Goal: Complete application form

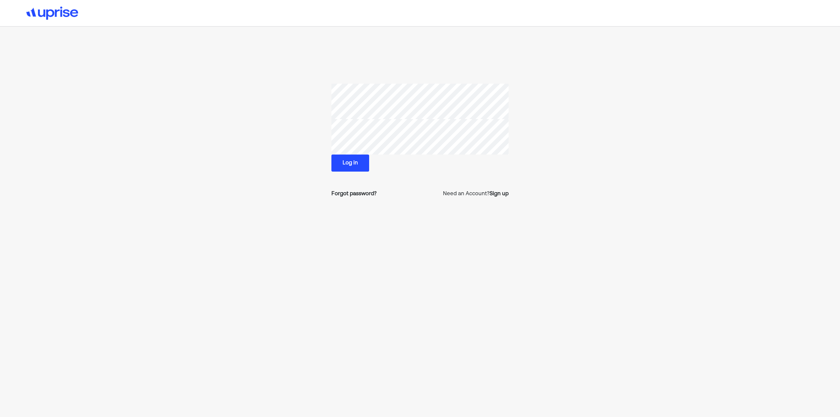
click at [348, 160] on button "Log in" at bounding box center [350, 163] width 38 height 17
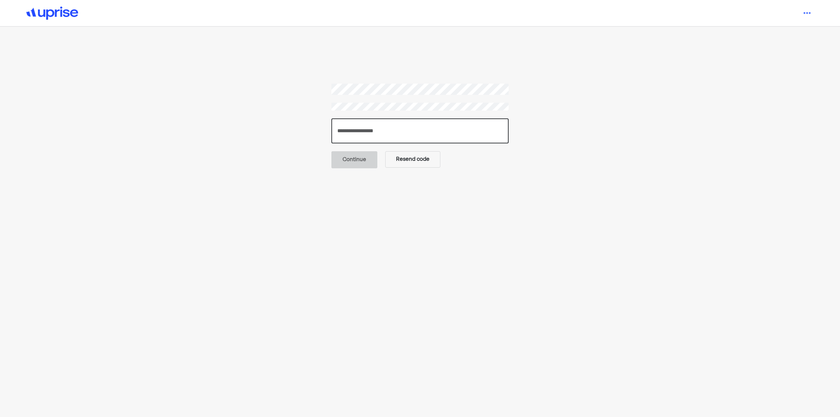
click at [367, 131] on input "number" at bounding box center [419, 130] width 177 height 25
click at [408, 134] on input "number" at bounding box center [419, 130] width 177 height 25
type input "******"
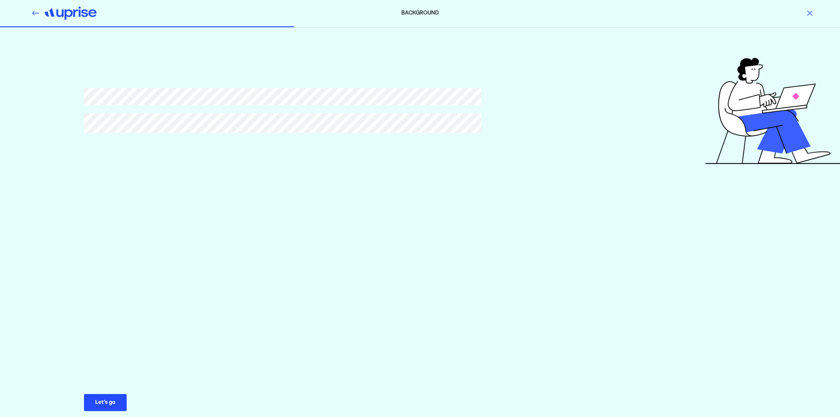
click at [104, 403] on div "Let’s go" at bounding box center [105, 403] width 20 height 8
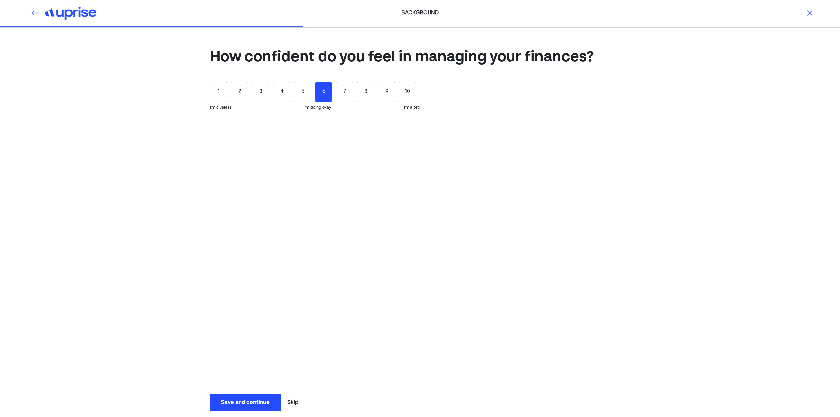
click at [326, 95] on div "6" at bounding box center [323, 92] width 17 height 20
click at [238, 400] on div "Save and continue" at bounding box center [245, 403] width 49 height 8
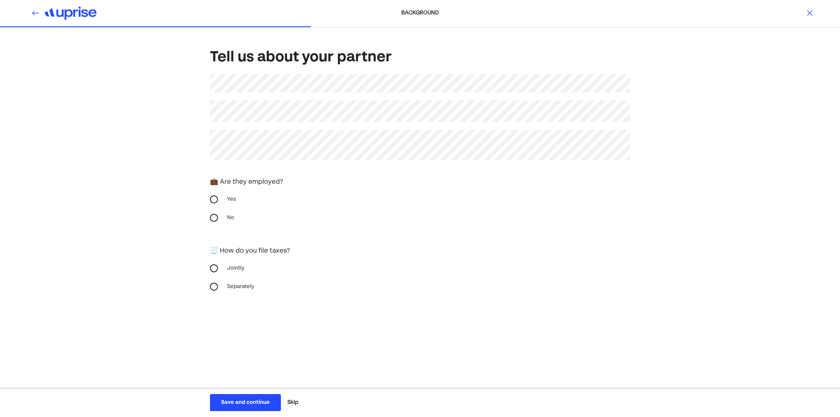
click at [248, 405] on div "Save and continue" at bounding box center [245, 403] width 49 height 8
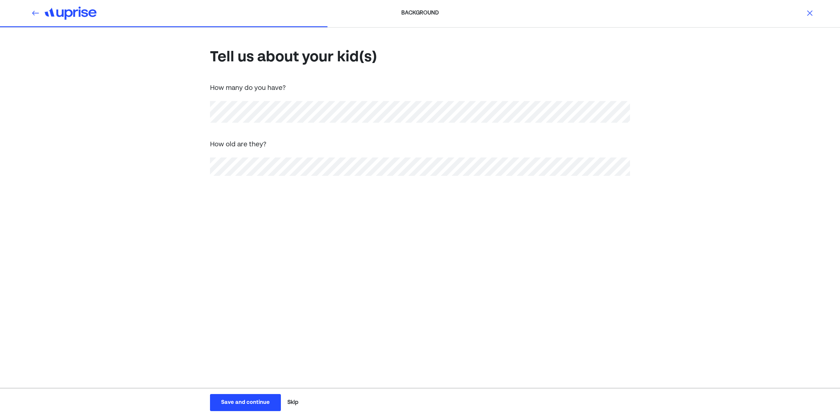
drag, startPoint x: 185, startPoint y: 139, endPoint x: 202, endPoint y: 146, distance: 18.8
click at [188, 140] on div "Tell us about your kid(s) How many do you have? How old are they?" at bounding box center [420, 122] width 840 height 188
click at [244, 403] on div "Save and continue" at bounding box center [245, 403] width 49 height 8
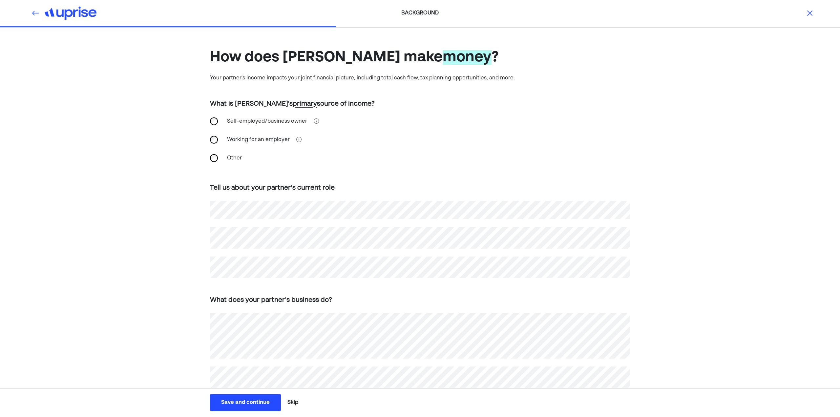
click at [693, 260] on div "How does [PERSON_NAME] make money ? Your partner's income impacts your joint fi…" at bounding box center [420, 261] width 840 height 467
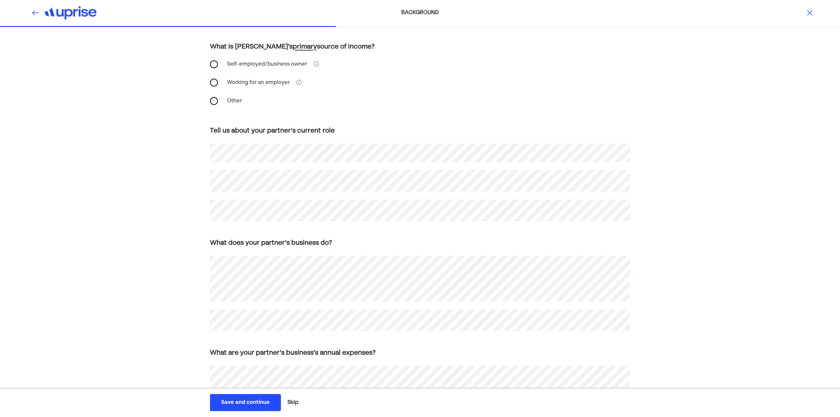
scroll to position [78, 0]
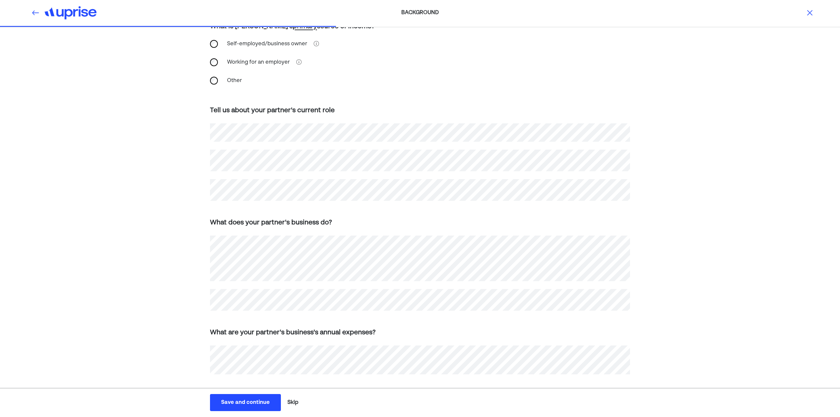
click at [248, 405] on div "Save and continue" at bounding box center [245, 403] width 49 height 8
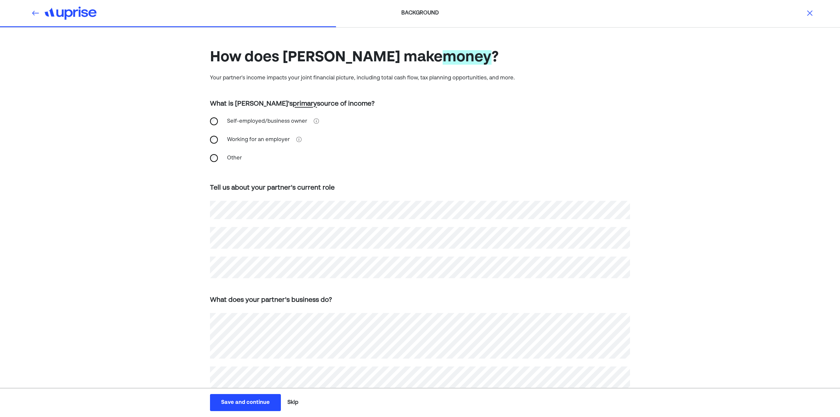
scroll to position [92, 0]
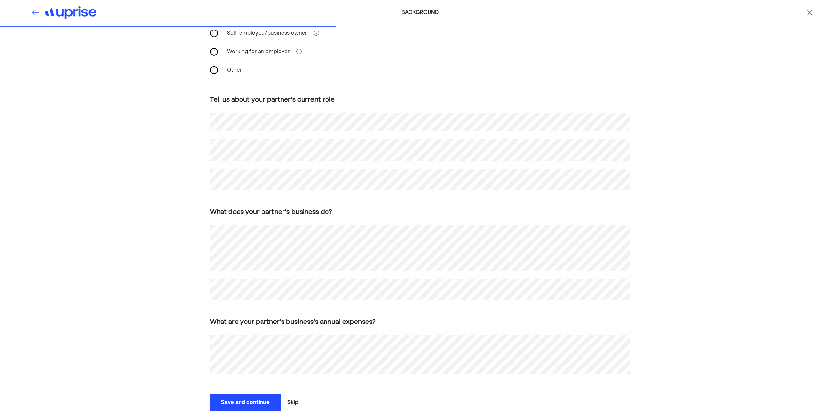
click at [232, 403] on div "Save and continue" at bounding box center [245, 403] width 49 height 8
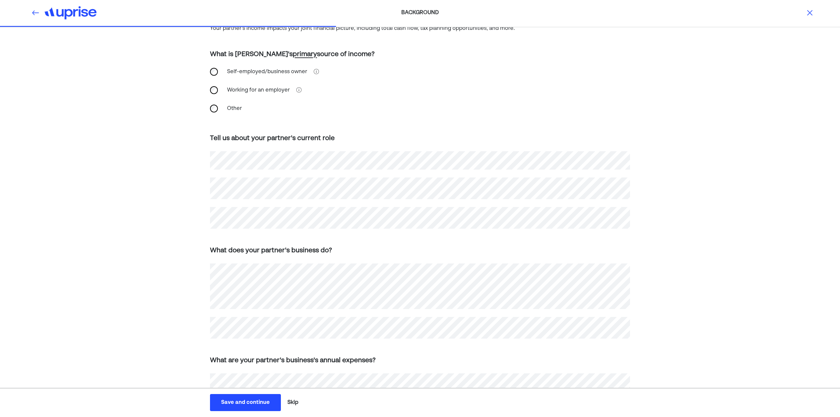
scroll to position [46, 0]
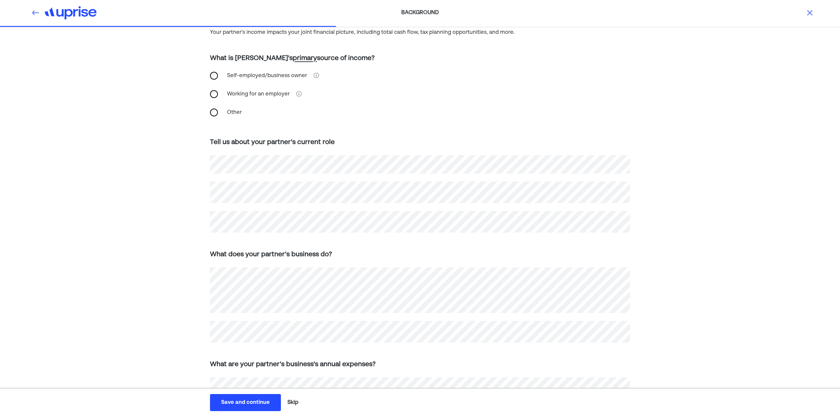
click at [232, 403] on div "Save and continue" at bounding box center [245, 403] width 49 height 8
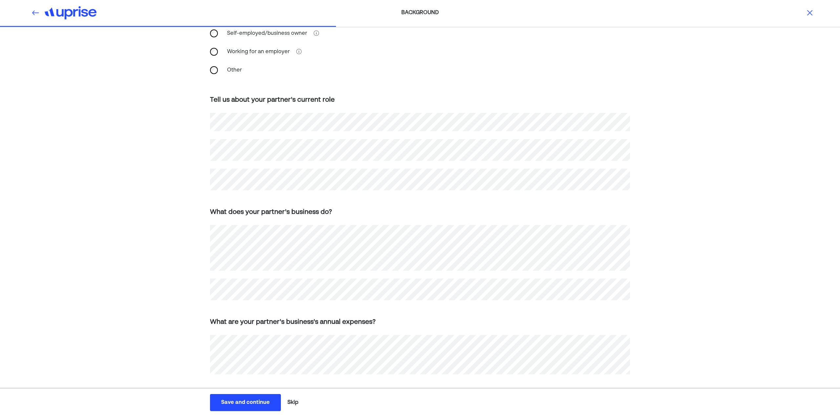
scroll to position [78, 0]
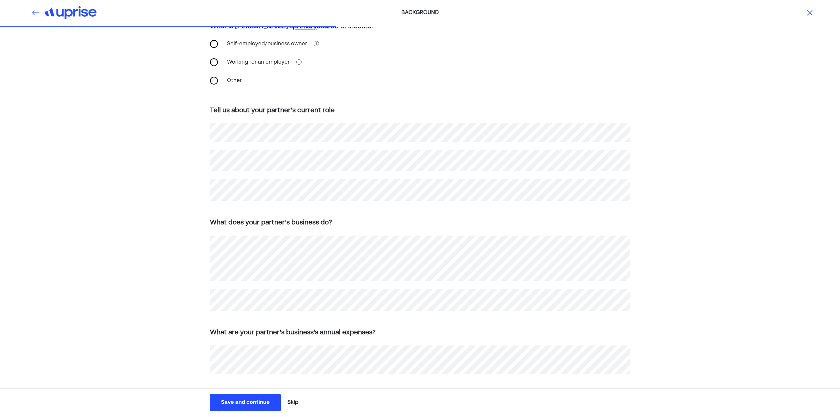
click at [236, 403] on div "Save and continue" at bounding box center [245, 403] width 49 height 8
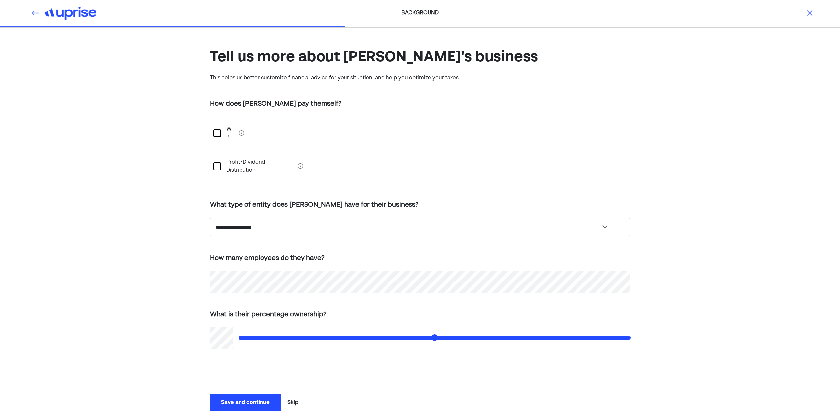
click at [218, 129] on div at bounding box center [217, 133] width 8 height 8
click at [217, 162] on div at bounding box center [217, 166] width 8 height 8
click at [338, 218] on select "**********" at bounding box center [420, 227] width 420 height 18
select select "**********"
click at [210, 218] on select "**********" at bounding box center [420, 227] width 420 height 18
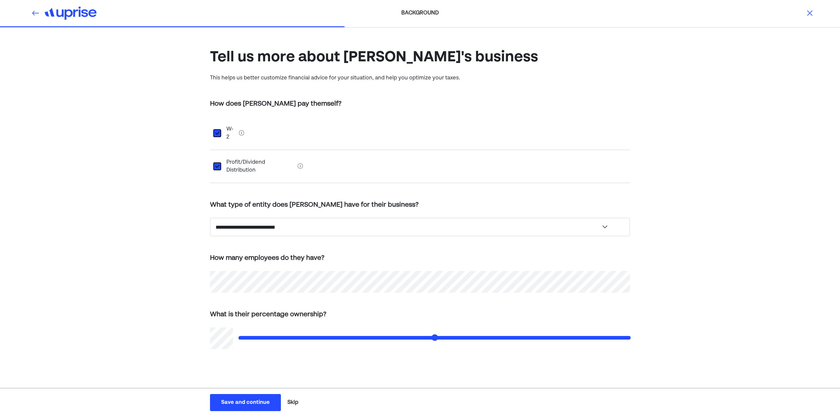
click at [246, 400] on div "Save and continue" at bounding box center [245, 403] width 49 height 8
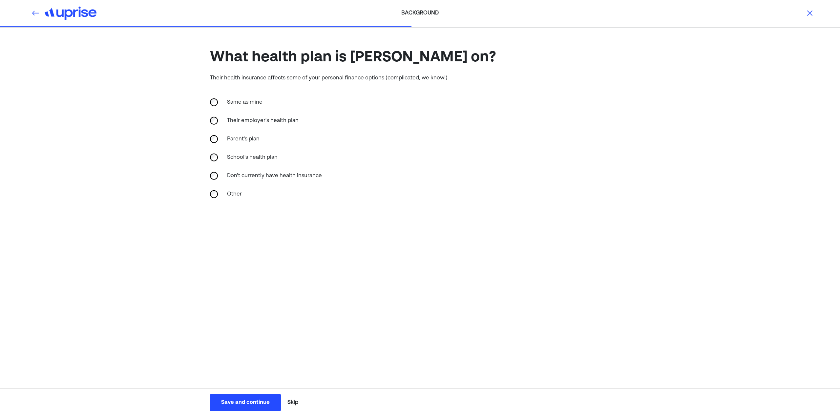
click at [239, 401] on div "Save and continue" at bounding box center [245, 403] width 49 height 8
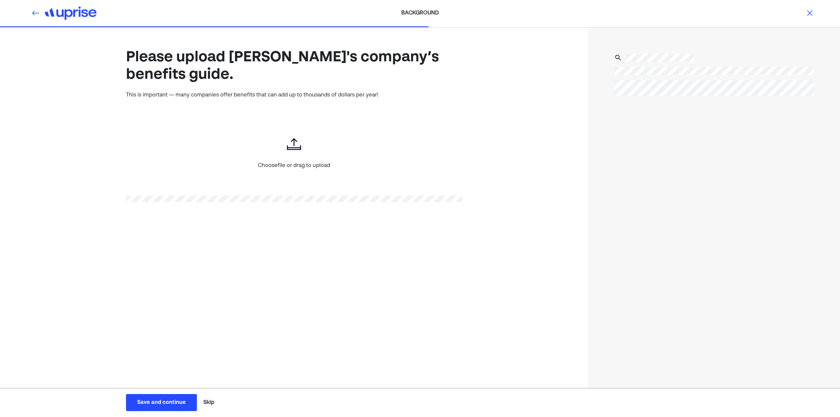
click at [205, 403] on button "Skip" at bounding box center [209, 402] width 16 height 16
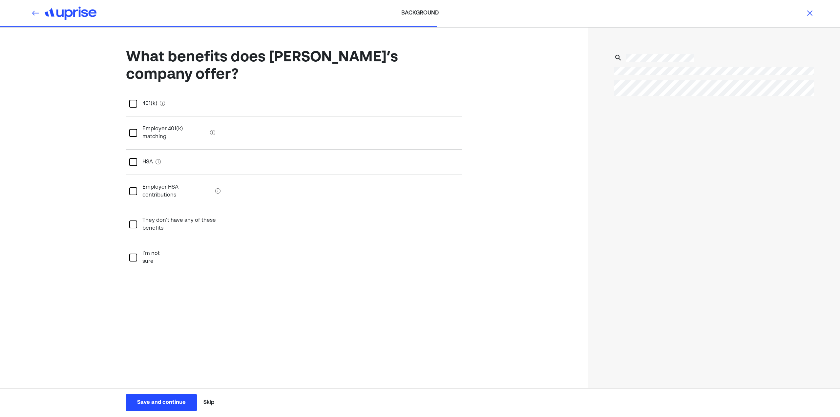
click at [134, 100] on div at bounding box center [133, 104] width 8 height 8
click at [175, 404] on div "Save and continue" at bounding box center [161, 403] width 49 height 8
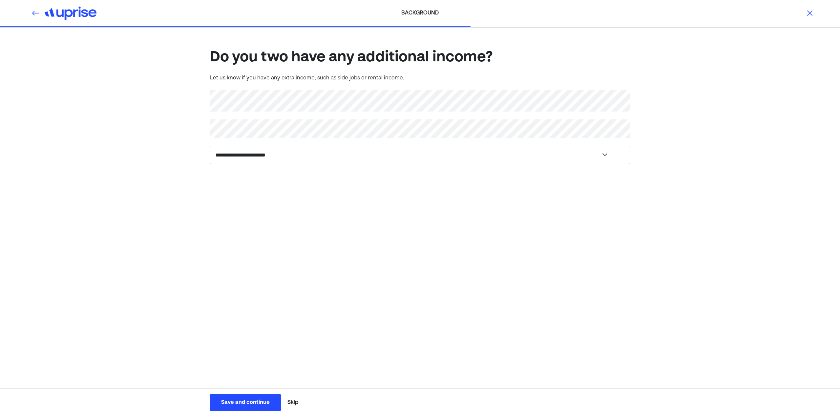
click at [258, 405] on div "Save and continue" at bounding box center [245, 403] width 49 height 8
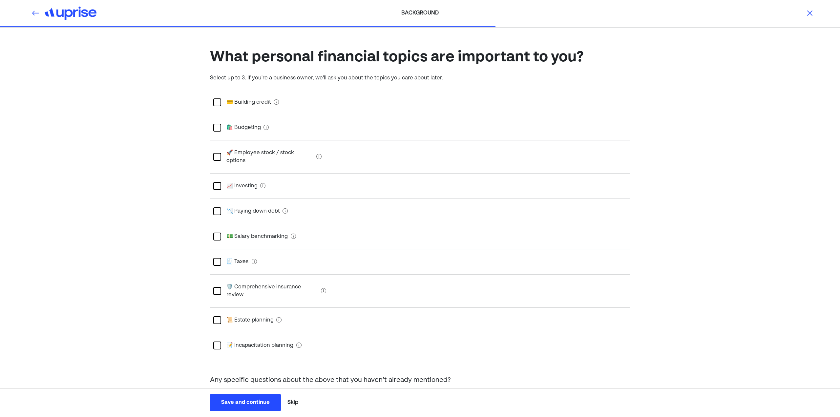
click at [215, 102] on div at bounding box center [217, 102] width 8 height 8
click at [217, 127] on div at bounding box center [217, 128] width 8 height 8
click at [220, 207] on div at bounding box center [217, 211] width 8 height 8
click at [216, 233] on div at bounding box center [217, 237] width 8 height 8
click at [218, 258] on div at bounding box center [217, 262] width 8 height 8
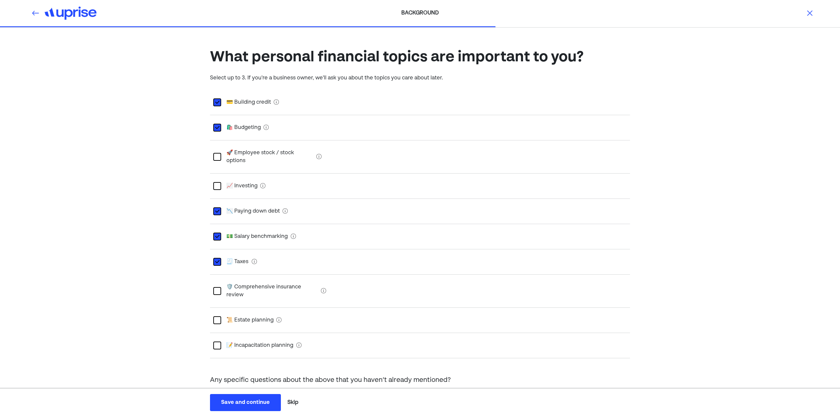
scroll to position [18, 0]
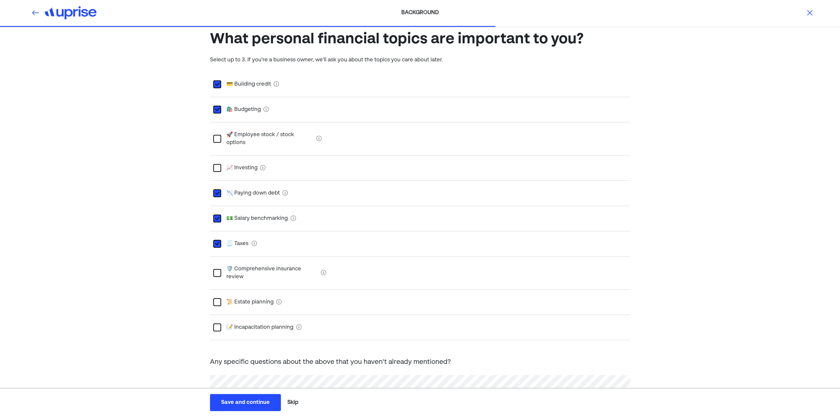
click at [216, 298] on div at bounding box center [217, 302] width 8 height 8
click at [243, 403] on div "Save and continue" at bounding box center [245, 403] width 49 height 8
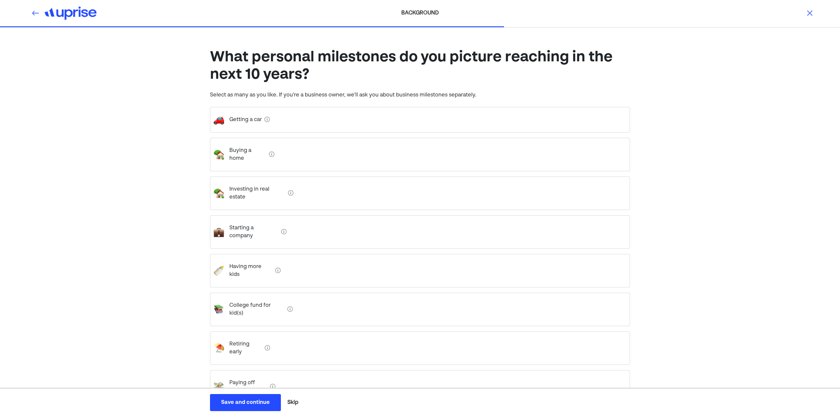
click at [240, 219] on company "Starting a company" at bounding box center [251, 232] width 54 height 26
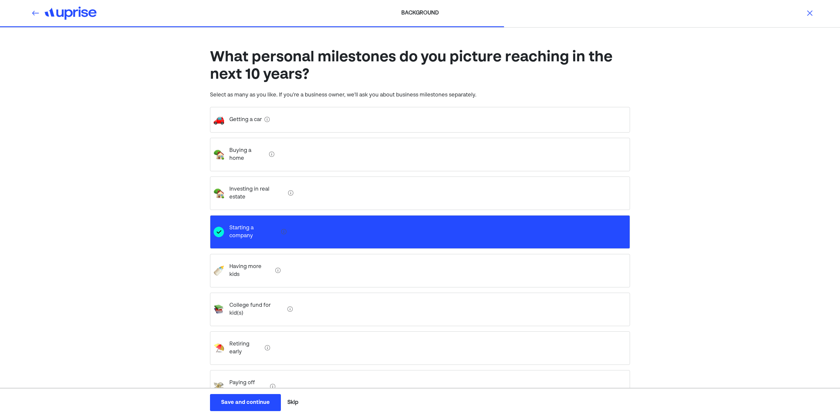
click at [239, 335] on early "Retiring early" at bounding box center [243, 348] width 38 height 26
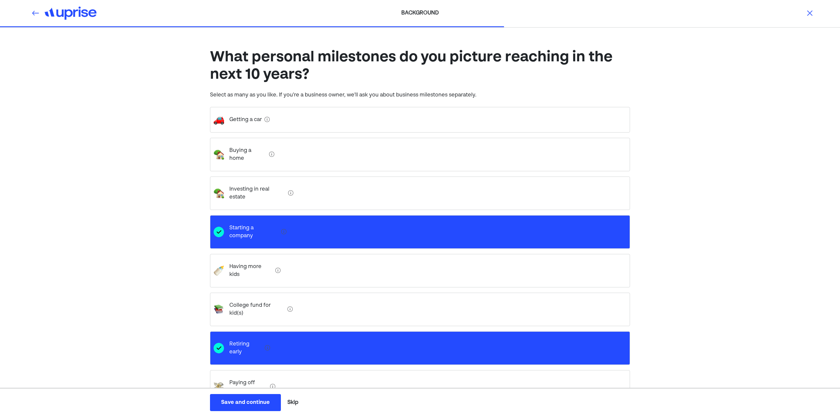
click at [241, 374] on debt "Paying off debt" at bounding box center [245, 387] width 43 height 26
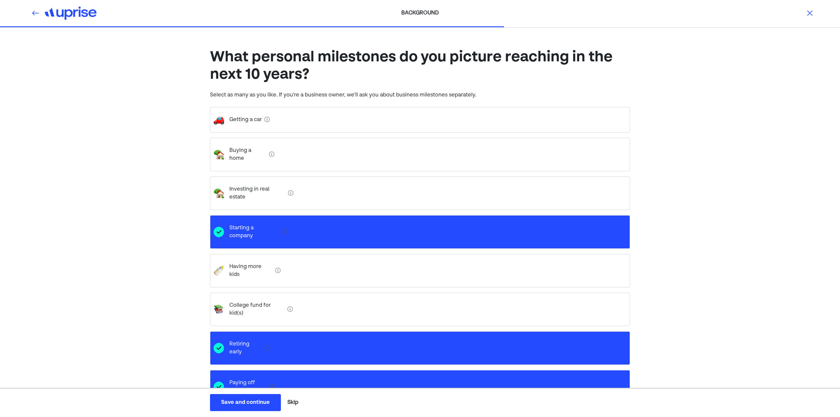
click at [230, 184] on estate "Investing in real estate" at bounding box center [254, 193] width 61 height 26
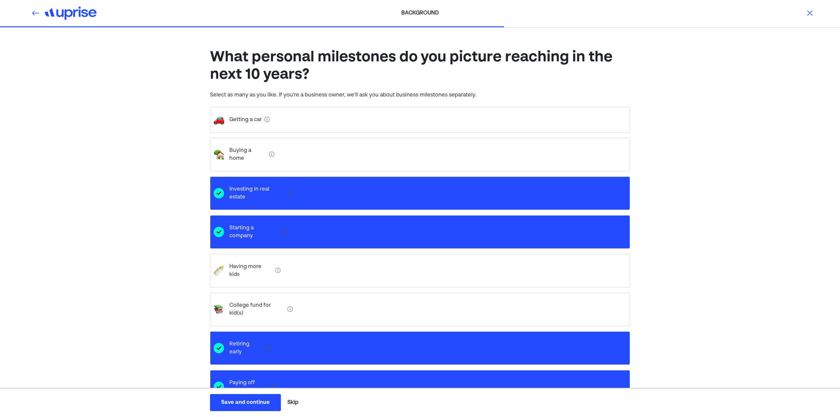
click at [249, 402] on div "Save and continue" at bounding box center [245, 403] width 49 height 8
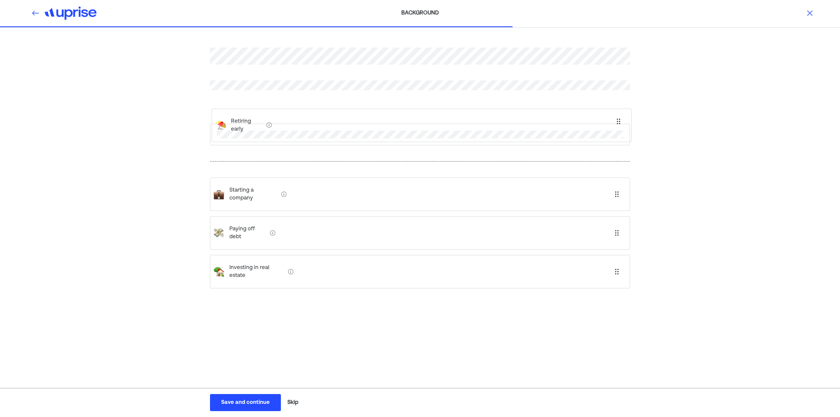
drag, startPoint x: 248, startPoint y: 197, endPoint x: 250, endPoint y: 116, distance: 80.7
click at [250, 116] on div "Starting a company Retiring early Paying off debt Investing in real estate" at bounding box center [420, 176] width 420 height 288
drag, startPoint x: 255, startPoint y: 227, endPoint x: 245, endPoint y: 140, distance: 88.1
click at [245, 140] on div "Retiring early Starting a company Paying off debt Investing in real estate" at bounding box center [420, 176] width 420 height 288
drag, startPoint x: 268, startPoint y: 257, endPoint x: 264, endPoint y: 160, distance: 96.6
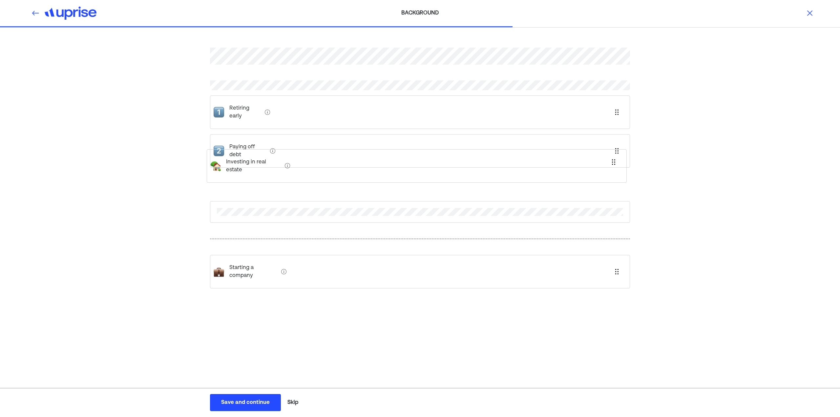
click at [264, 160] on div "Retiring early Paying off debt Starting a company Investing in real estate" at bounding box center [420, 176] width 420 height 288
click at [250, 401] on div "Save and continue" at bounding box center [245, 403] width 49 height 8
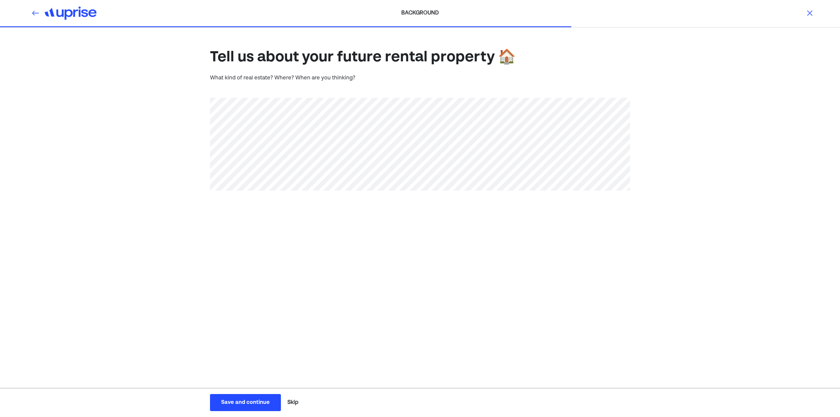
click at [242, 403] on div "Save and continue" at bounding box center [245, 403] width 49 height 8
click at [245, 407] on button "Save and continue Save Save and continue" at bounding box center [245, 402] width 71 height 17
click at [249, 402] on div "Save and continue" at bounding box center [245, 403] width 49 height 8
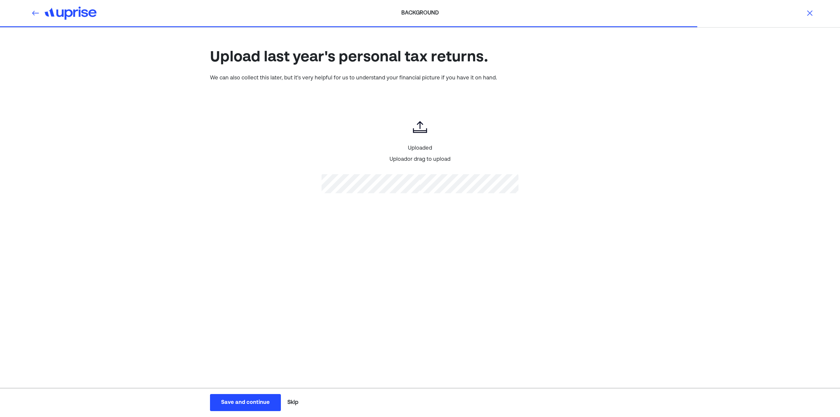
click at [238, 404] on div "Save and continue" at bounding box center [245, 403] width 49 height 8
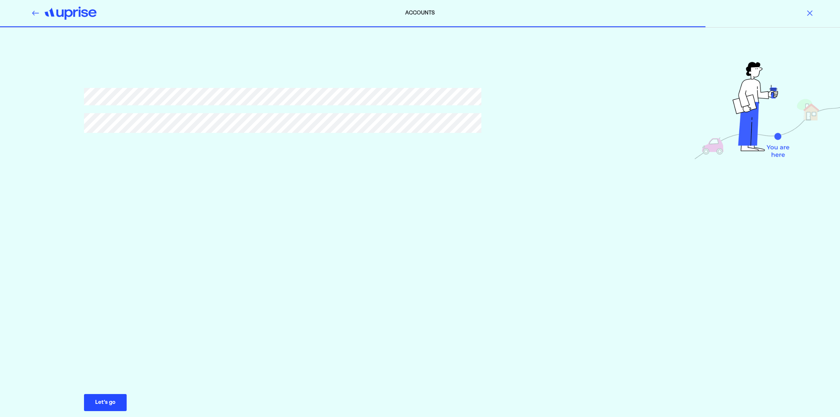
click at [105, 405] on div "Let’s go" at bounding box center [105, 403] width 20 height 8
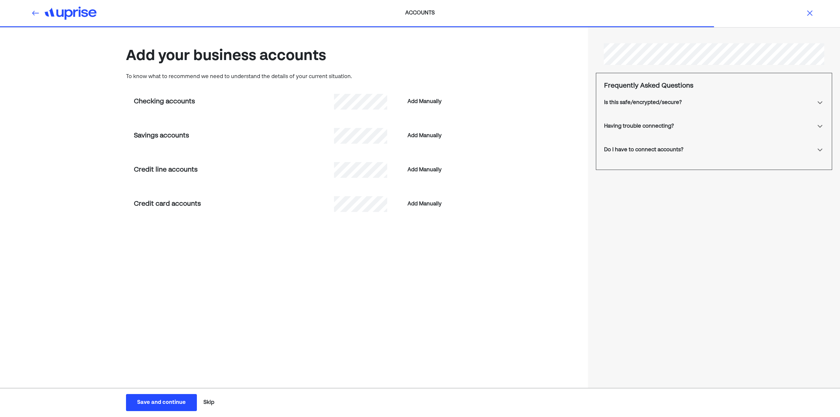
click at [206, 401] on button "Skip" at bounding box center [209, 402] width 16 height 16
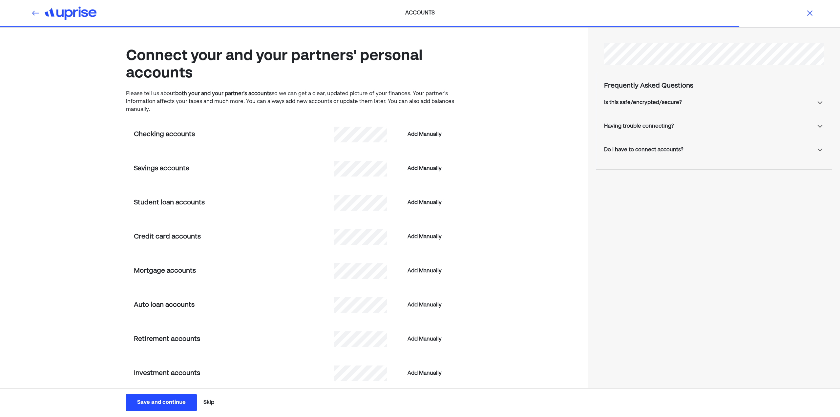
click at [206, 401] on button "Skip" at bounding box center [209, 402] width 16 height 16
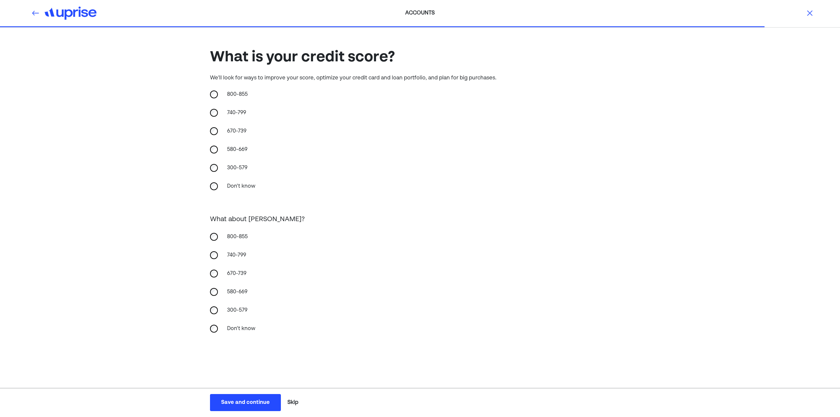
click at [245, 403] on div "Save and continue" at bounding box center [245, 403] width 49 height 8
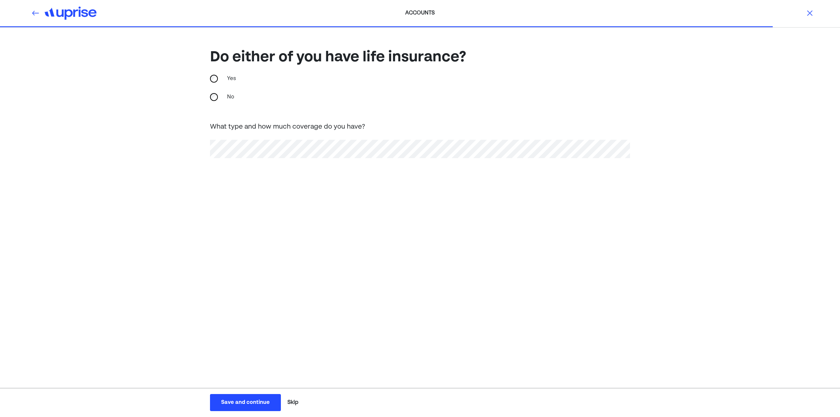
click at [246, 406] on div "Save and continue" at bounding box center [245, 403] width 49 height 8
click at [245, 411] on button "Save and continue Save Save and continue" at bounding box center [245, 402] width 71 height 17
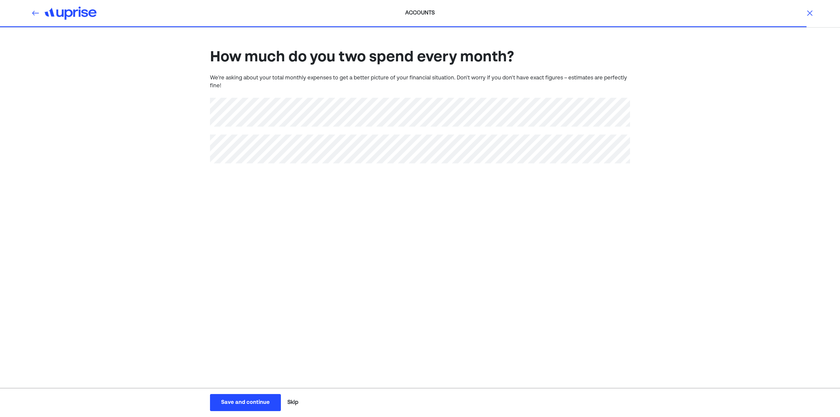
click at [243, 403] on div "Save and continue" at bounding box center [245, 403] width 49 height 8
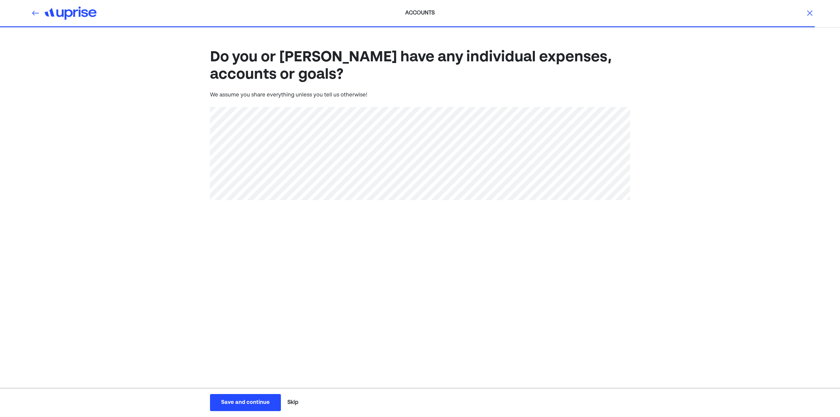
click at [246, 400] on div "Save and continue" at bounding box center [245, 403] width 49 height 8
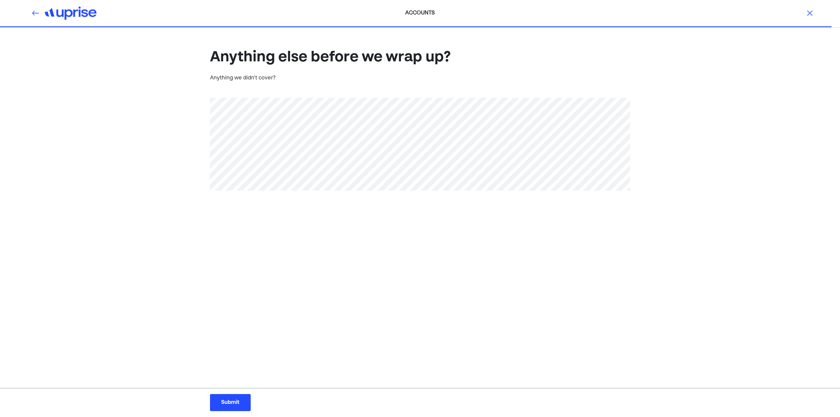
click at [226, 403] on div "Submit" at bounding box center [230, 403] width 18 height 8
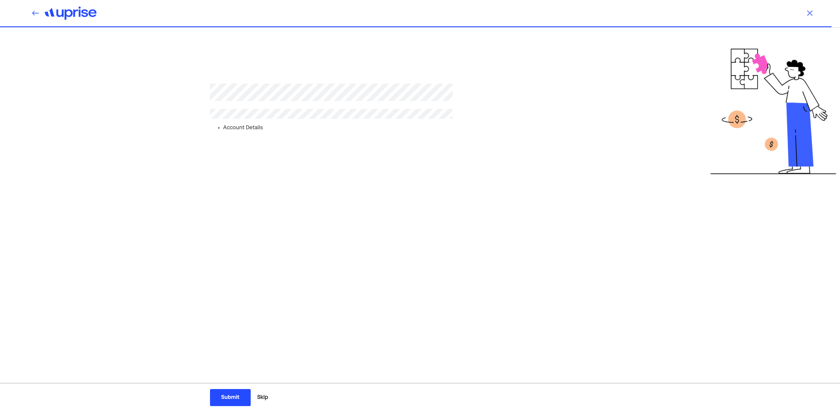
click at [244, 128] on li "Account Details" at bounding box center [422, 128] width 398 height 8
click at [263, 397] on button "Skip" at bounding box center [263, 397] width 16 height 16
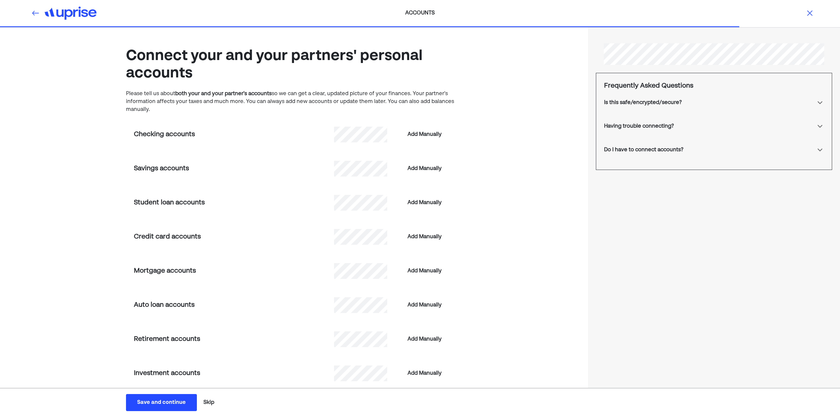
click at [808, 14] on img at bounding box center [810, 13] width 8 height 8
